Goal: Task Accomplishment & Management: Use online tool/utility

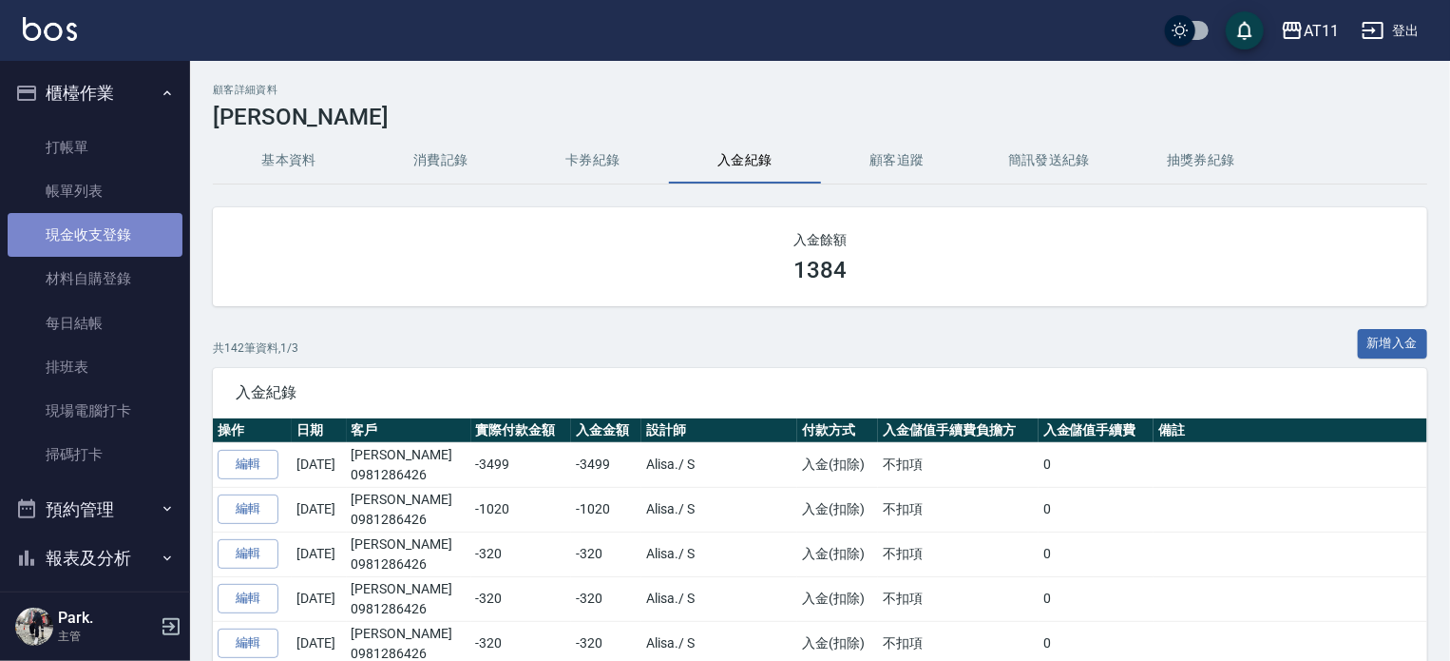
click at [112, 239] on link "現金收支登錄" at bounding box center [95, 235] width 175 height 44
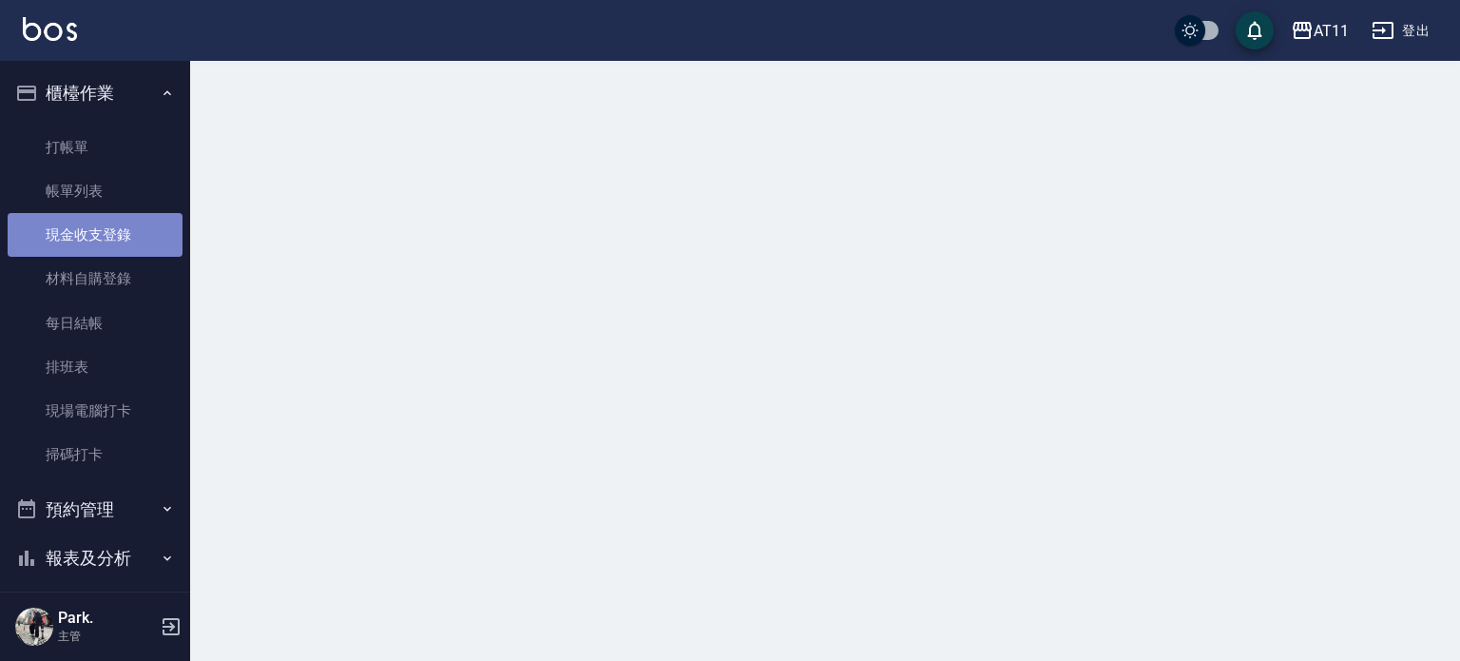
click at [96, 236] on link "現金收支登錄" at bounding box center [95, 235] width 175 height 44
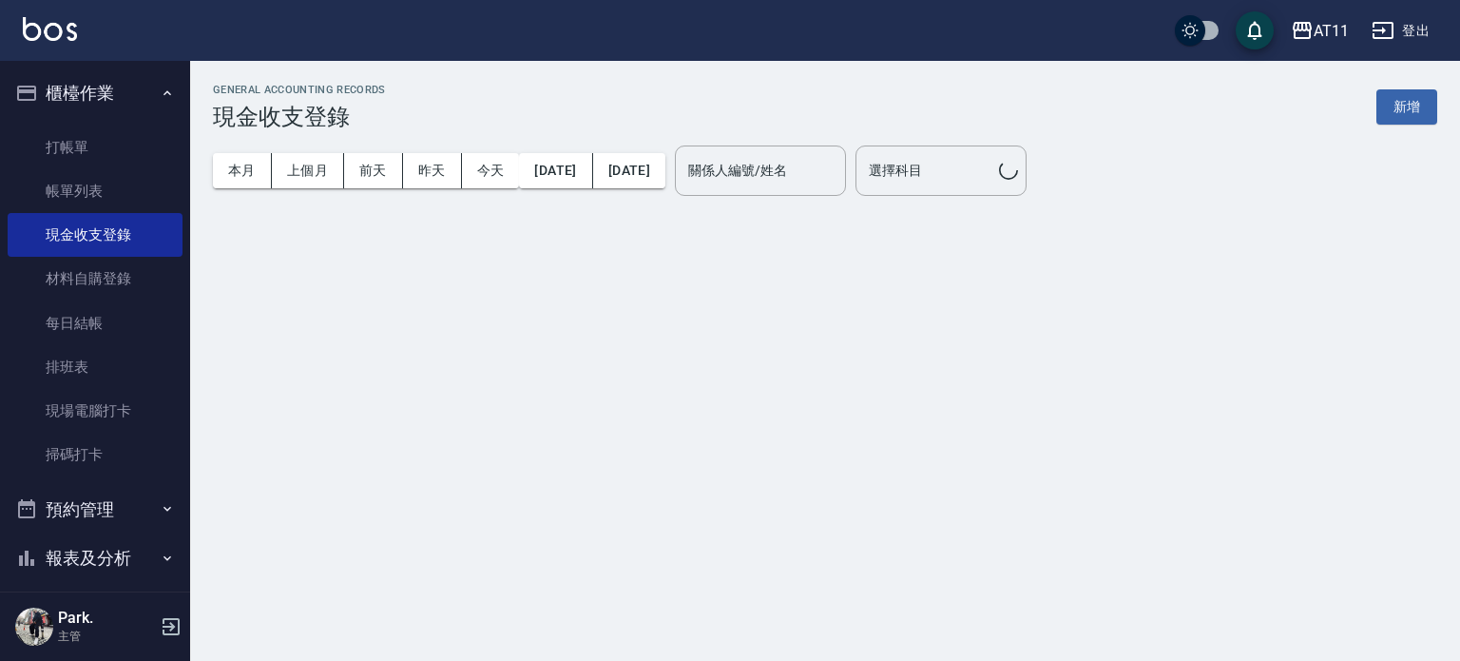
drag, startPoint x: 1399, startPoint y: 110, endPoint x: 1270, endPoint y: 120, distance: 129.6
click at [1399, 110] on button "新增" at bounding box center [1406, 106] width 61 height 35
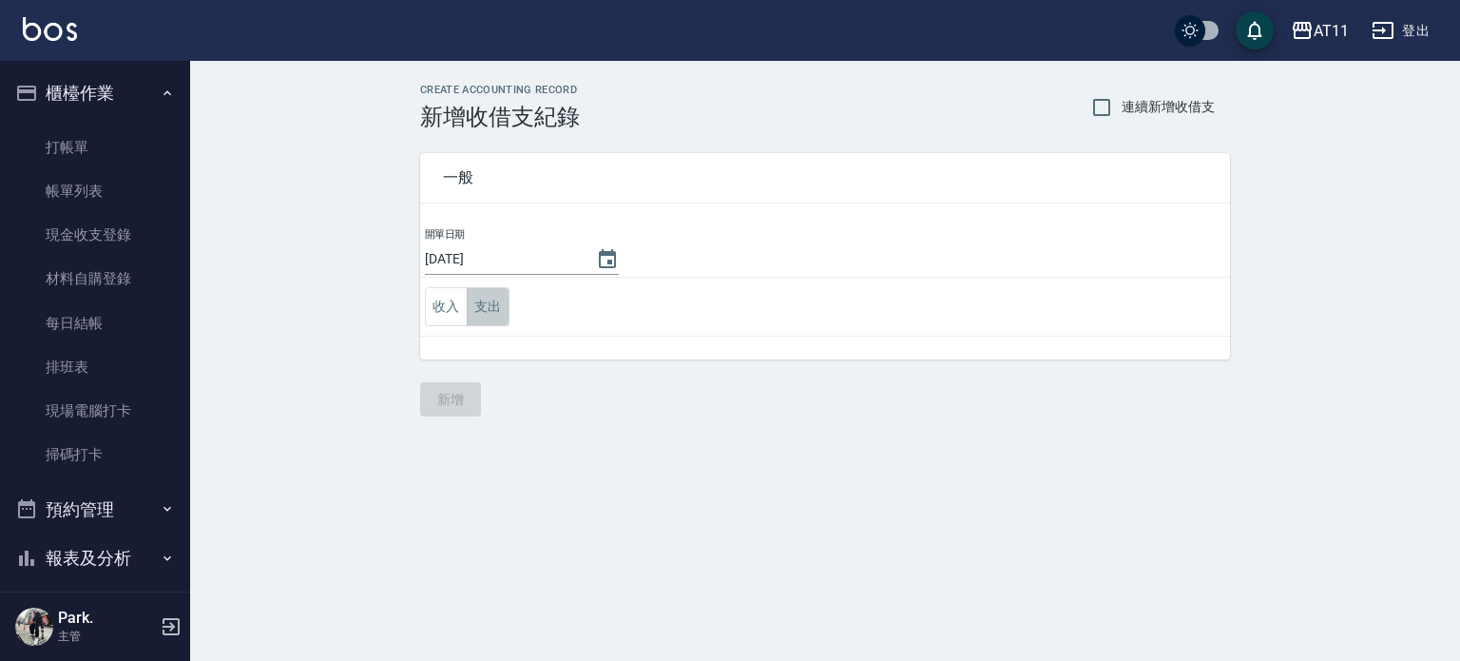
click at [475, 310] on button "支出" at bounding box center [488, 306] width 43 height 39
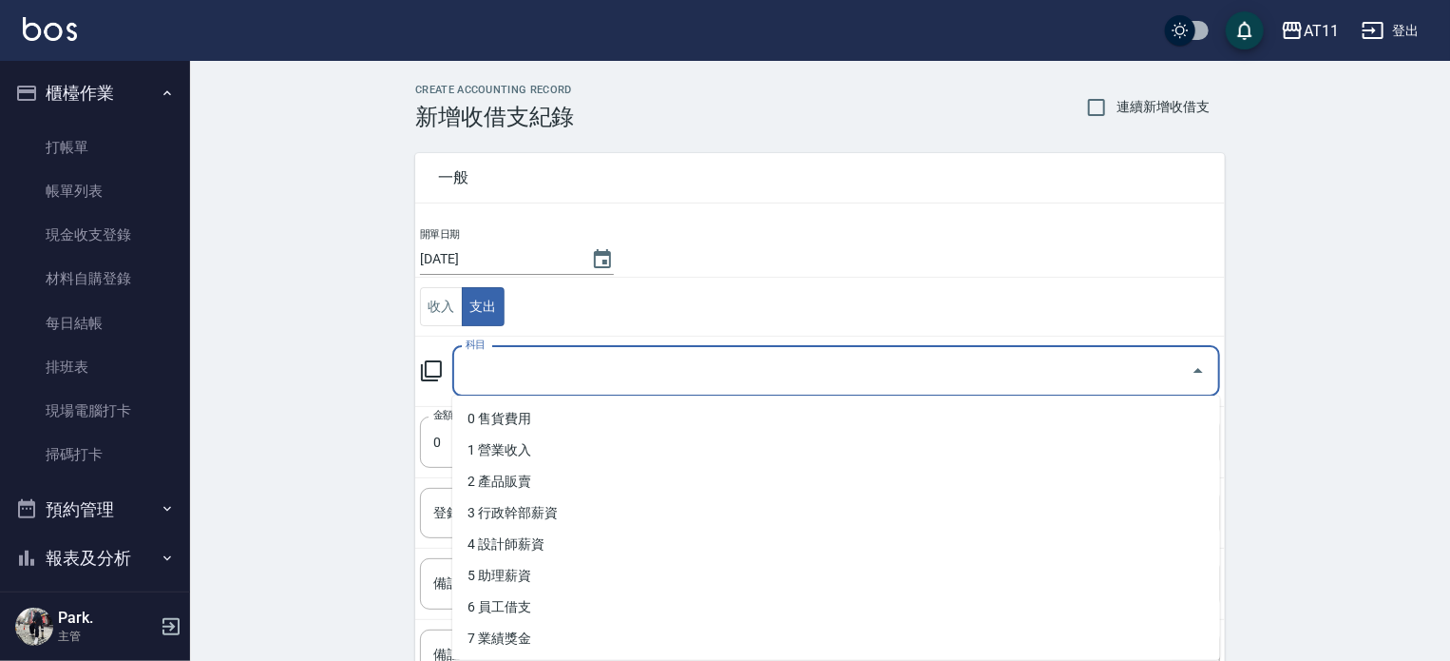
click at [597, 372] on input "科目" at bounding box center [822, 371] width 722 height 33
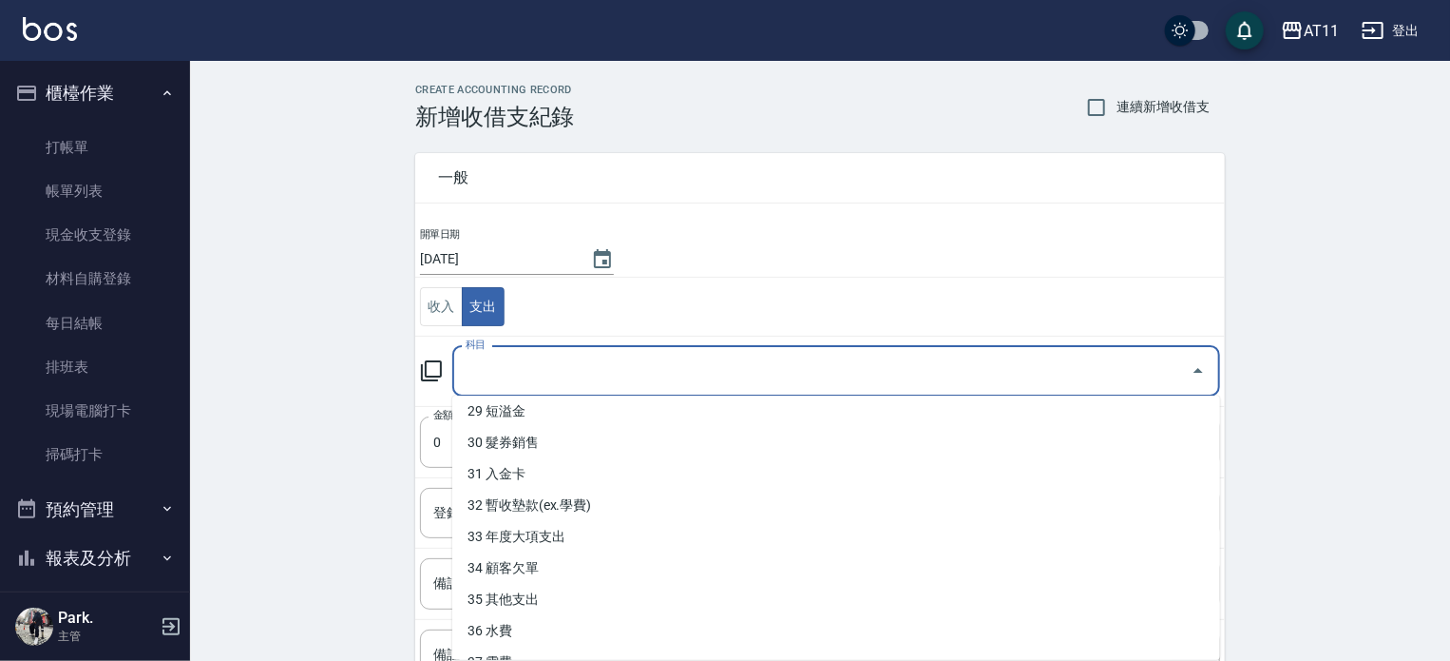
scroll to position [973, 0]
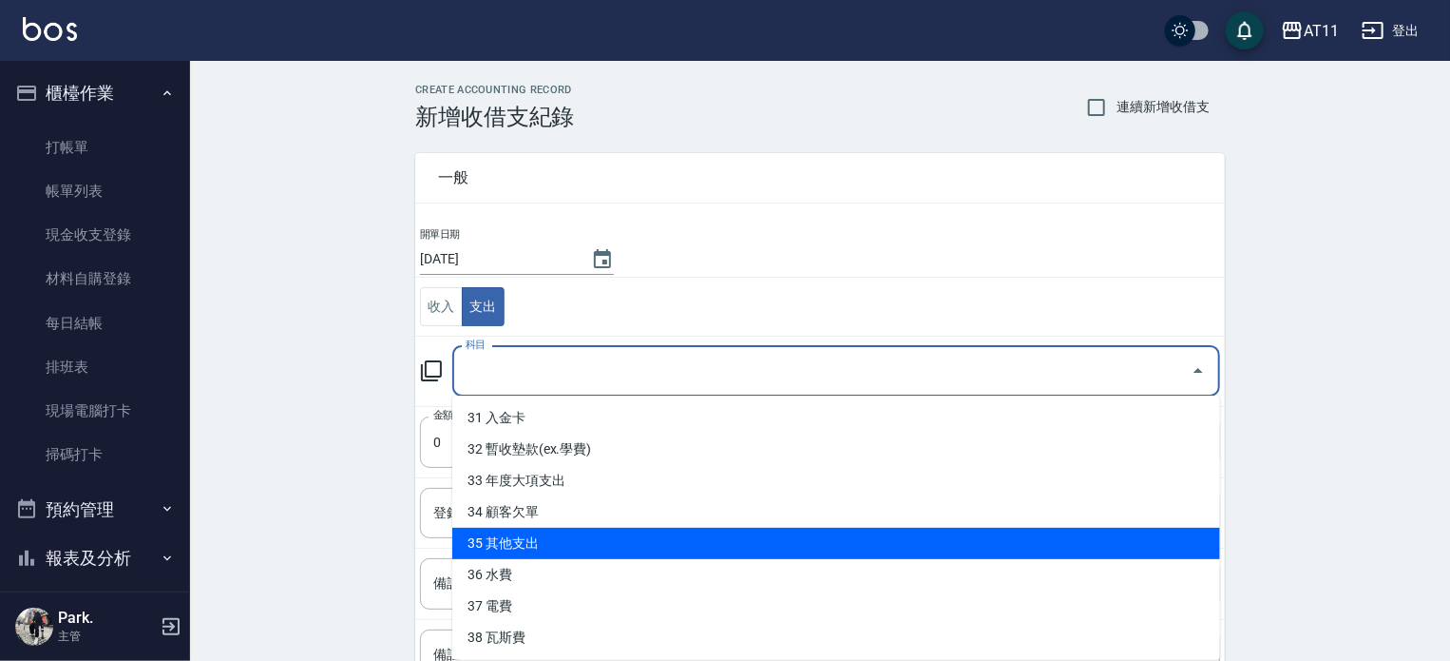
click at [650, 545] on li "35 其他支出" at bounding box center [836, 543] width 768 height 31
type input "35 其他支出"
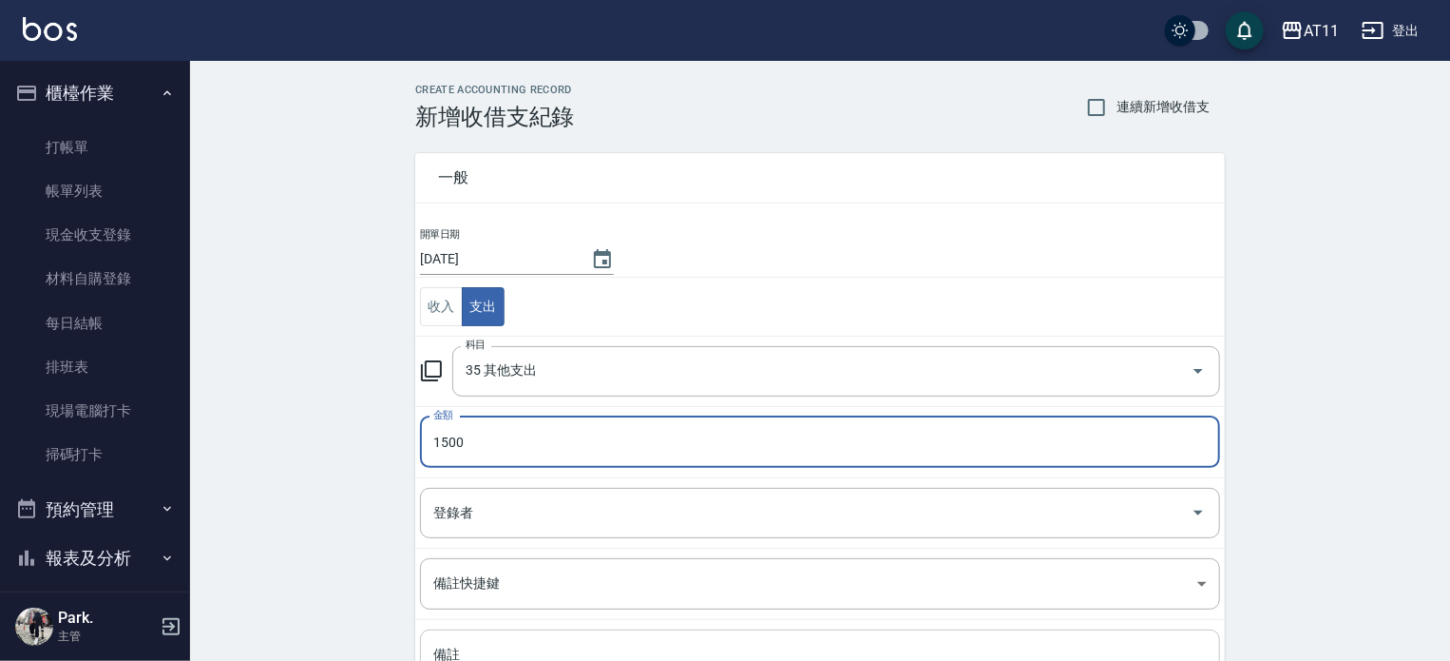
type input "1500"
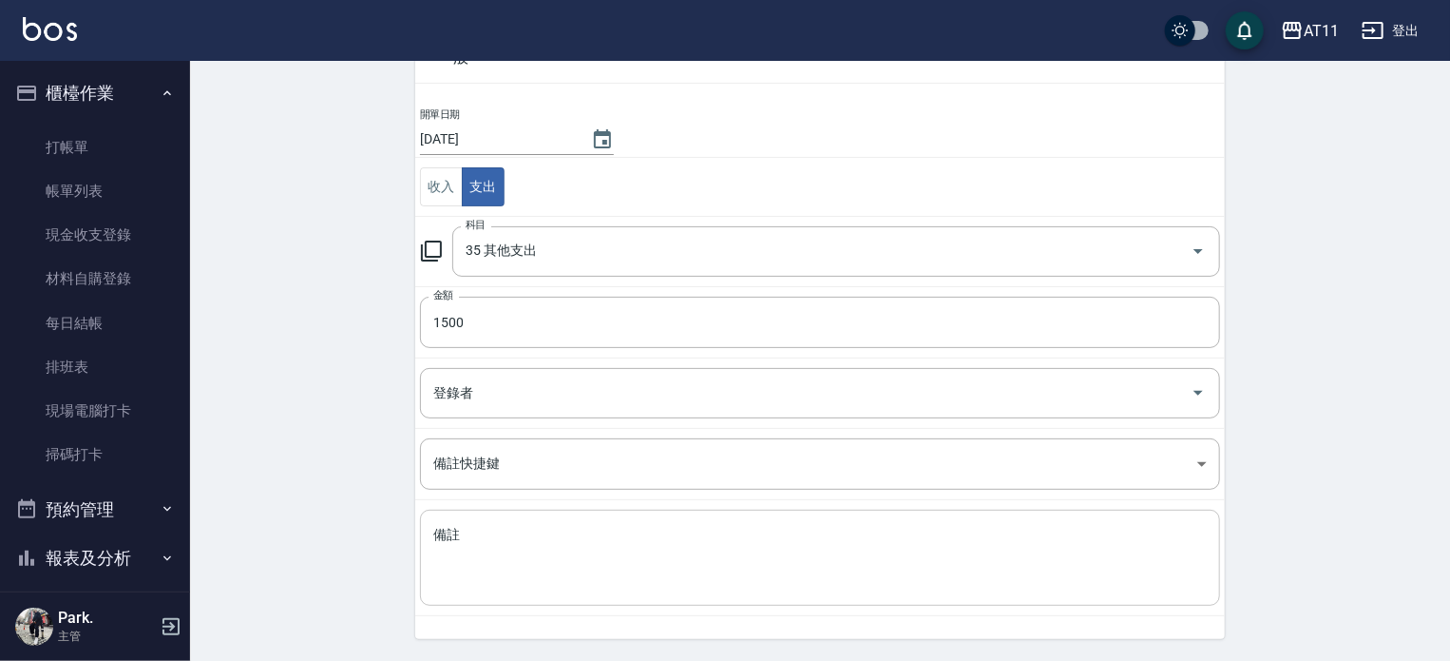
scroll to position [176, 0]
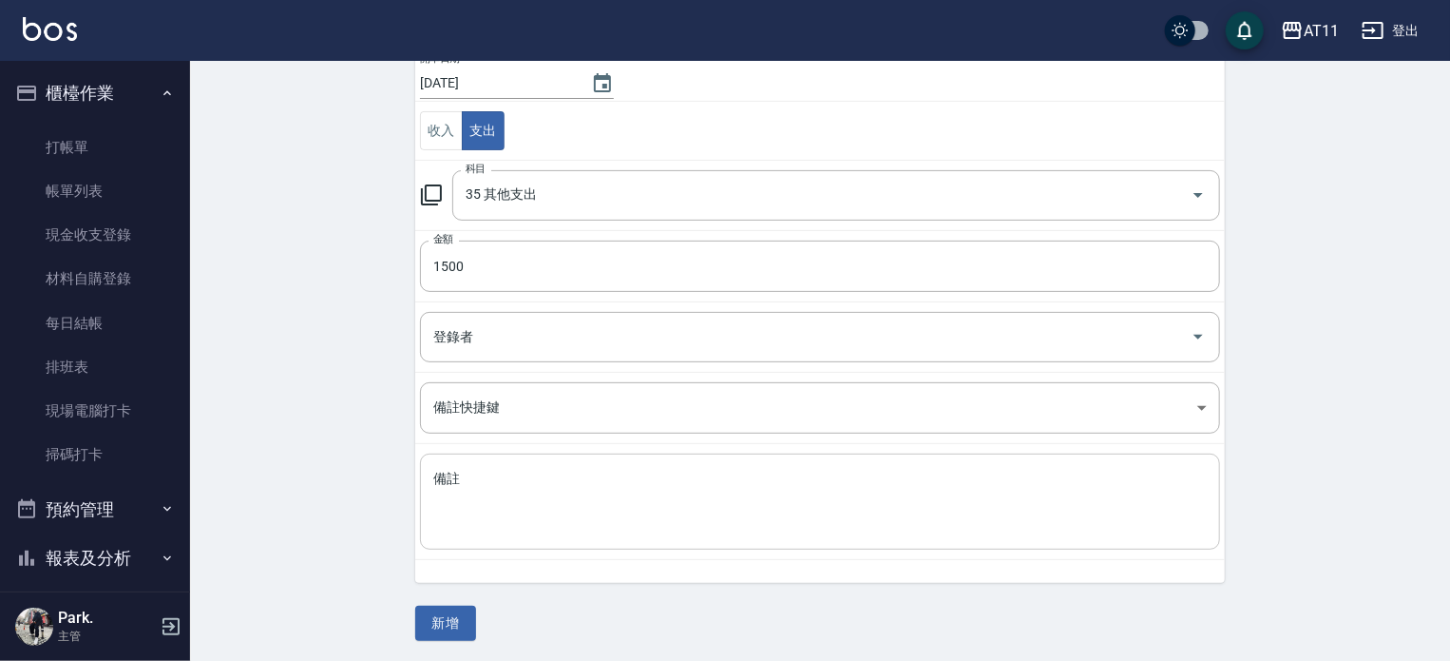
click at [624, 509] on textarea "備註" at bounding box center [820, 502] width 774 height 65
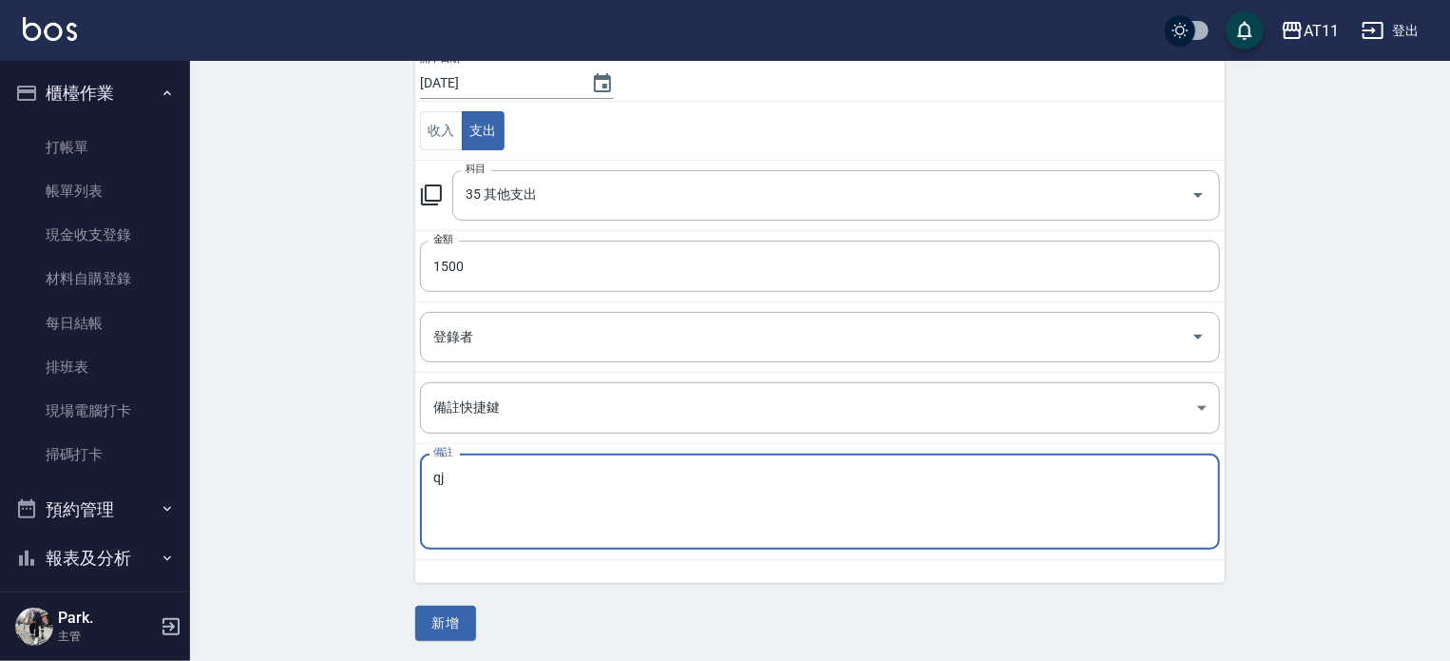
type textarea "q"
type textarea "普渡"
click at [445, 623] on button "新增" at bounding box center [445, 622] width 61 height 35
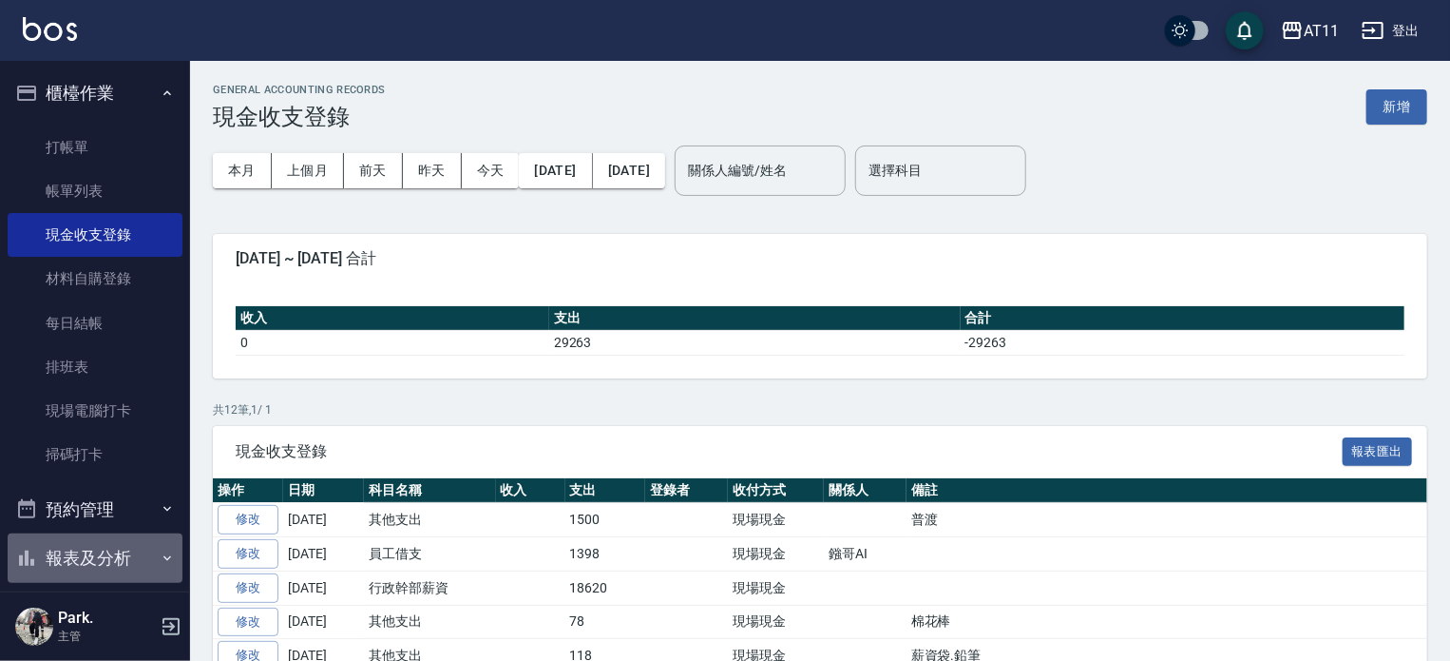
click at [130, 547] on button "報表及分析" at bounding box center [95, 557] width 175 height 49
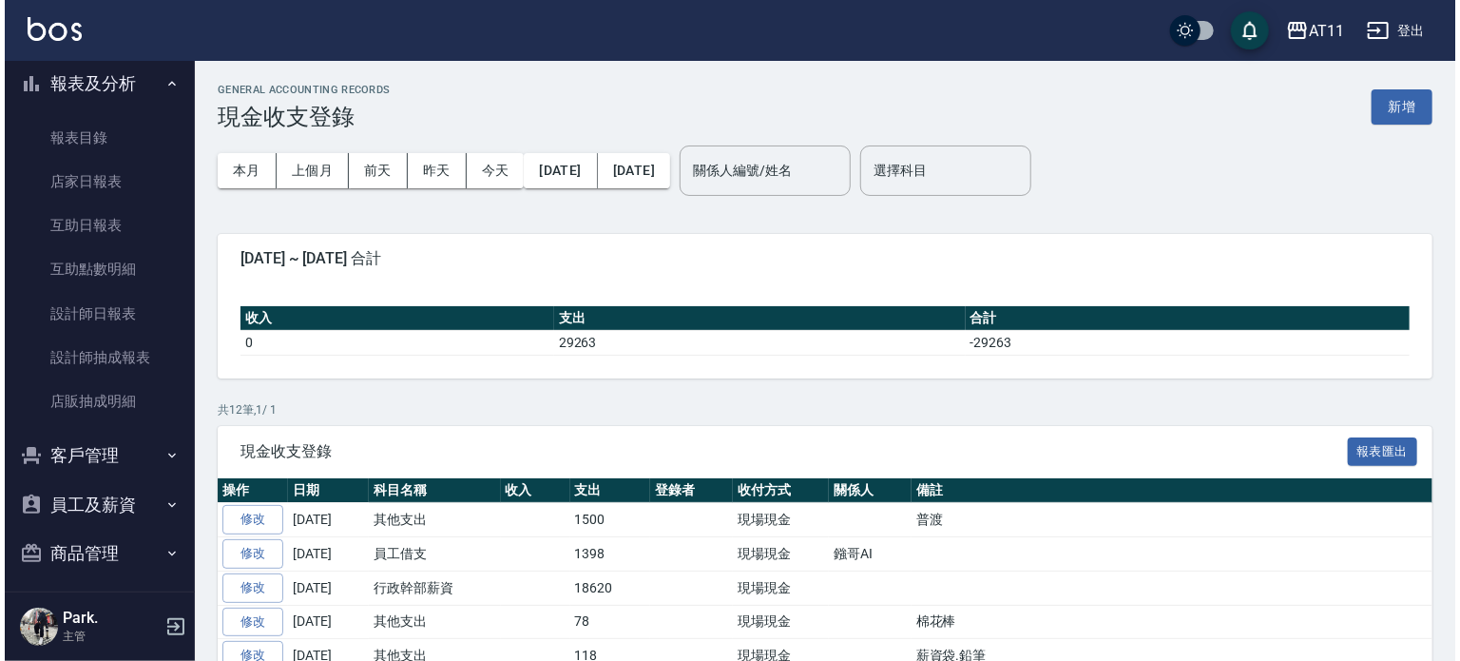
scroll to position [475, 0]
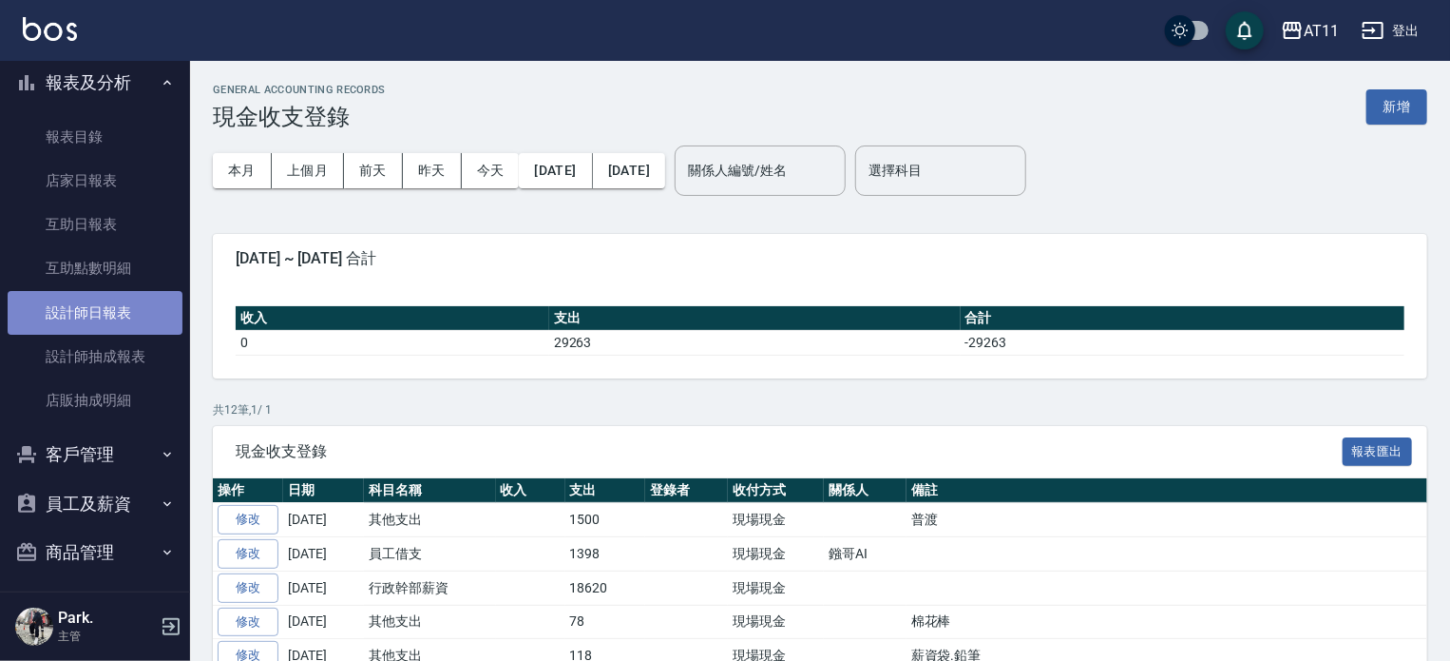
click at [121, 326] on link "設計師日報表" at bounding box center [95, 313] width 175 height 44
